Goal: Check status

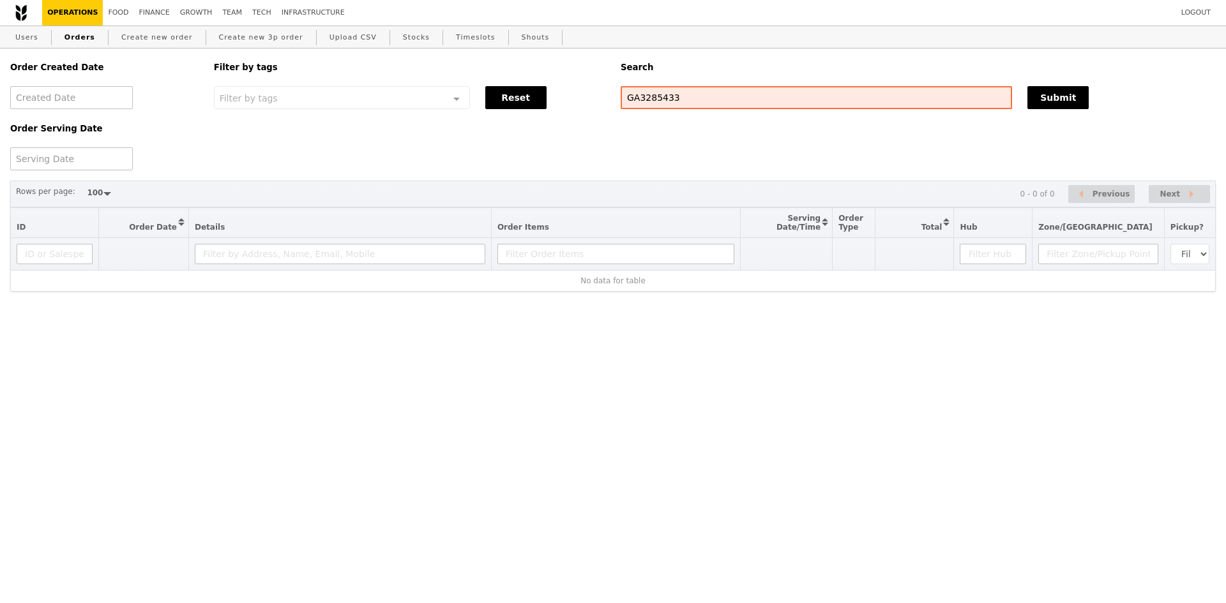
select select "100"
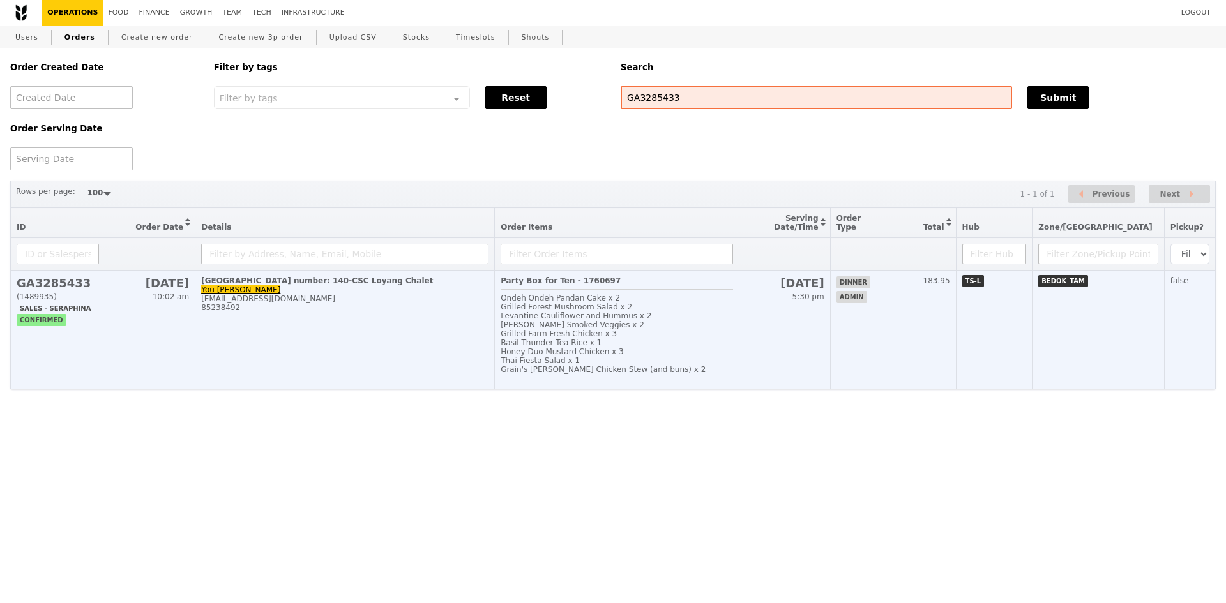
click at [64, 301] on div "(1489935)" at bounding box center [58, 296] width 82 height 9
click at [66, 301] on div "(1489935)" at bounding box center [58, 296] width 82 height 9
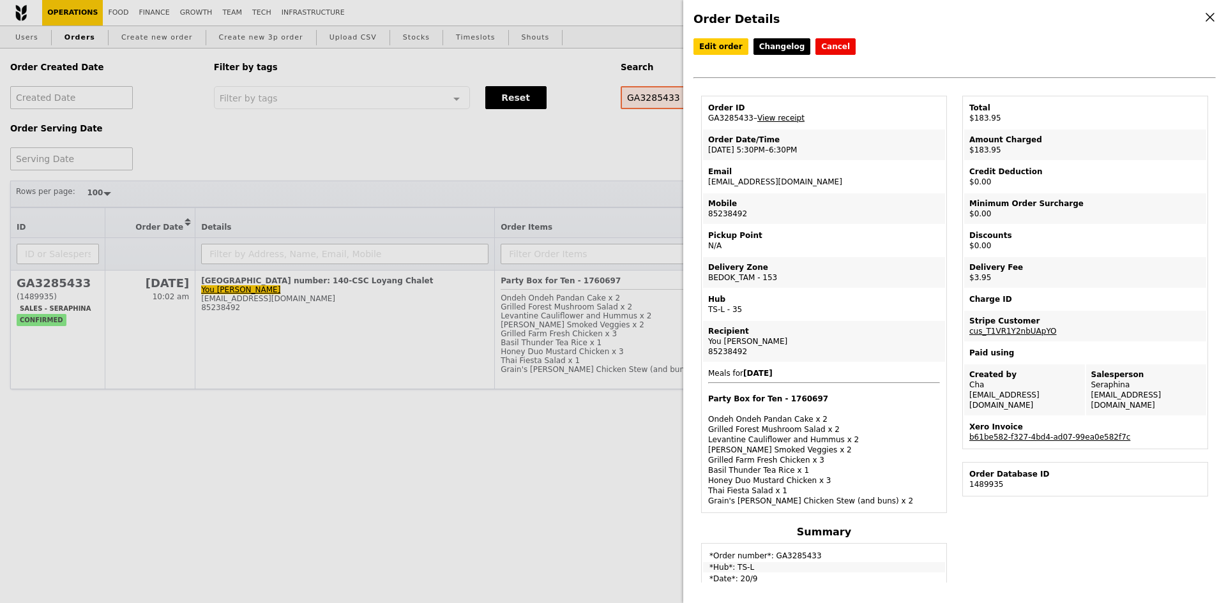
click at [776, 123] on link "View receipt" at bounding box center [780, 118] width 47 height 9
